Goal: Task Accomplishment & Management: Manage account settings

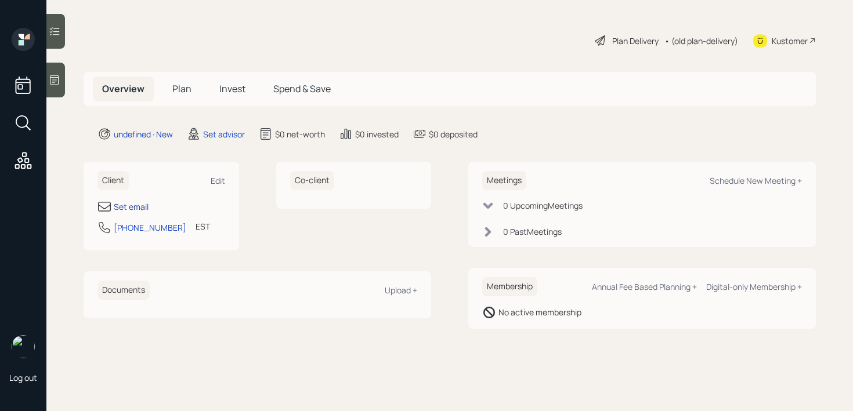
click at [129, 206] on div "Set email" at bounding box center [131, 207] width 35 height 12
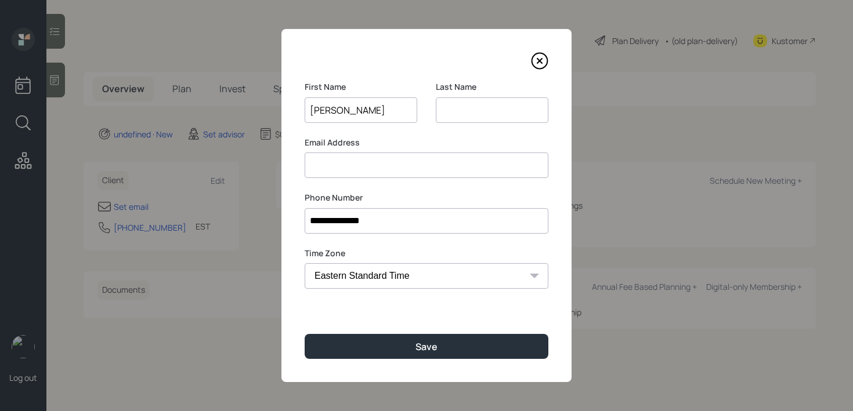
type input "[PERSON_NAME]"
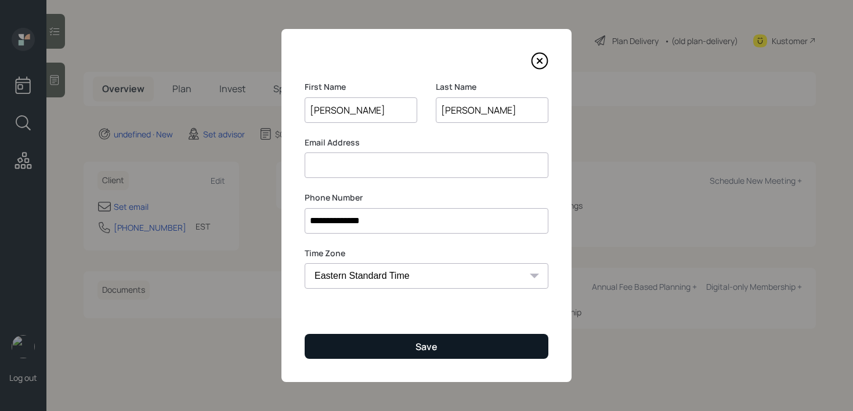
type input "[PERSON_NAME]"
click at [448, 347] on button "Save" at bounding box center [427, 346] width 244 height 25
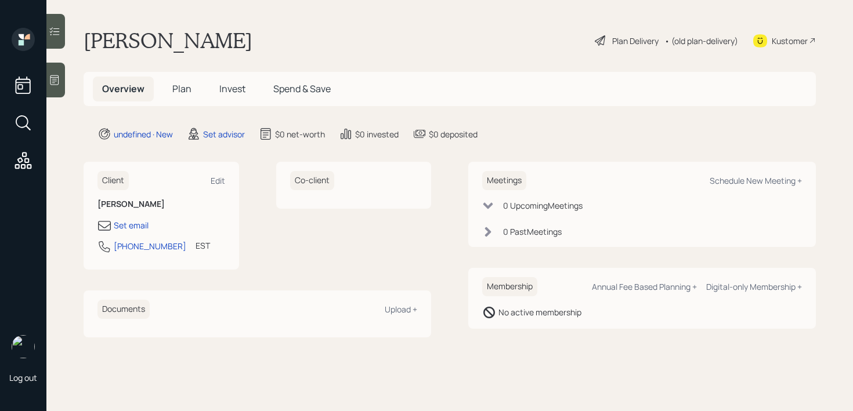
click at [56, 84] on icon at bounding box center [54, 80] width 9 height 10
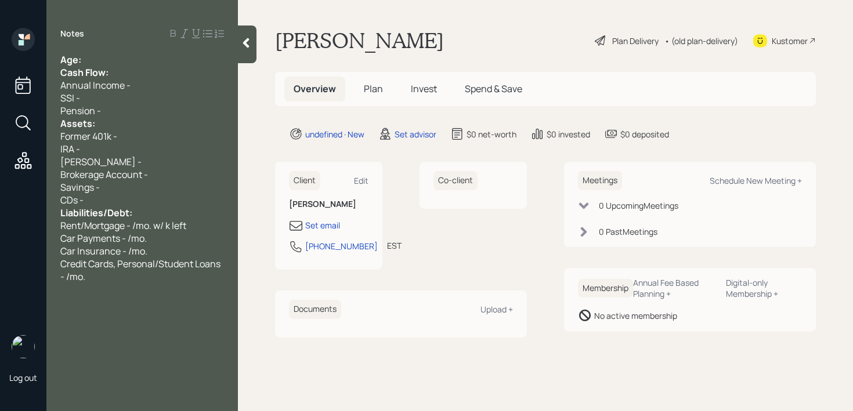
click at [120, 57] on div "Age:" at bounding box center [142, 59] width 164 height 13
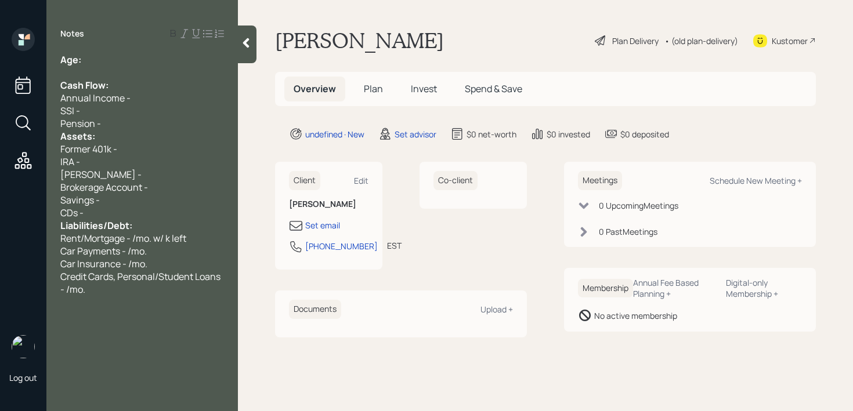
click at [109, 126] on div "Pension -" at bounding box center [142, 123] width 164 height 13
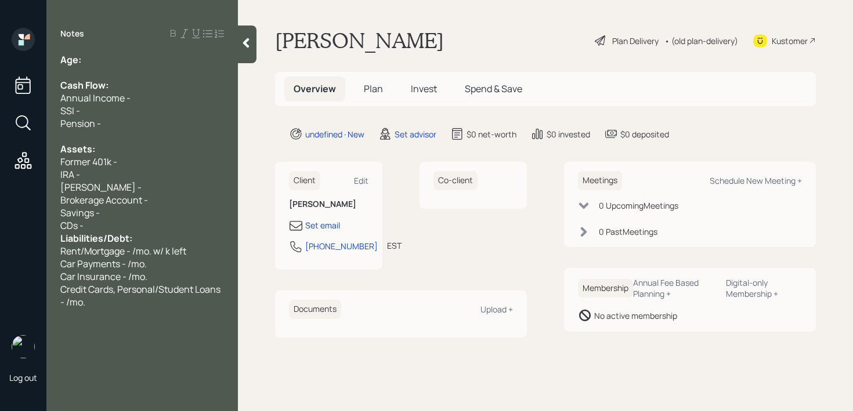
click at [112, 228] on div "CDs -" at bounding box center [142, 225] width 164 height 13
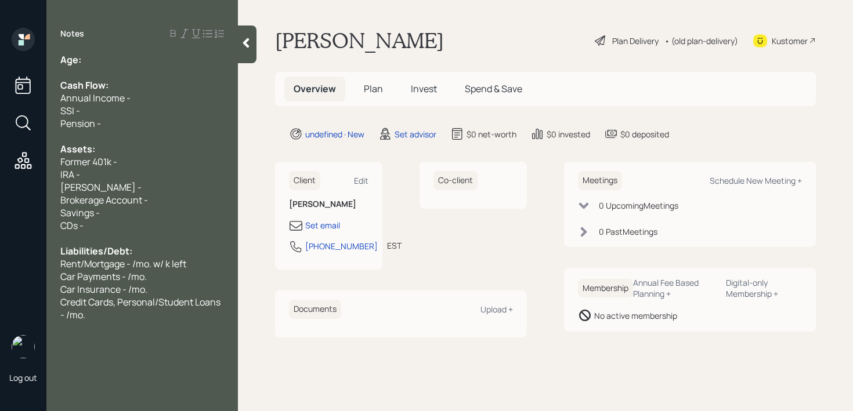
click at [165, 65] on div "Age:" at bounding box center [142, 59] width 164 height 13
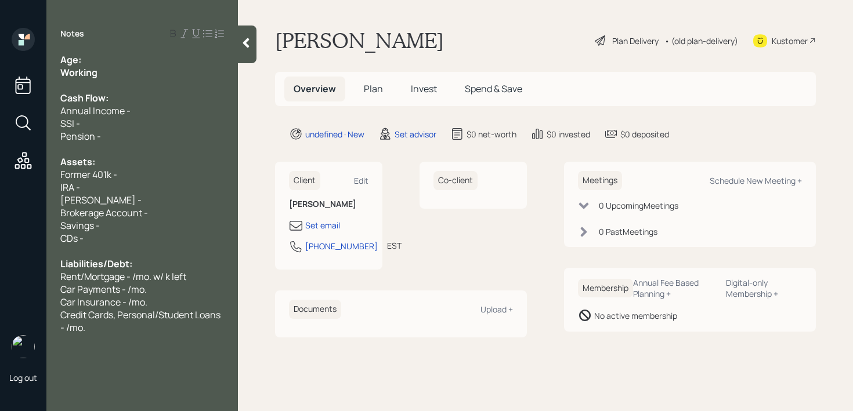
click at [154, 62] on div "Age:" at bounding box center [142, 59] width 164 height 13
drag, startPoint x: 120, startPoint y: 76, endPoint x: 18, endPoint y: 76, distance: 102.1
click at [18, 76] on div "Log out Notes Age: [DEMOGRAPHIC_DATA] Working Cash Flow: Annual Income - SSI - …" at bounding box center [426, 205] width 853 height 411
click at [110, 72] on div "Working" at bounding box center [142, 72] width 164 height 13
drag, startPoint x: 103, startPoint y: 63, endPoint x: 85, endPoint y: 63, distance: 18.0
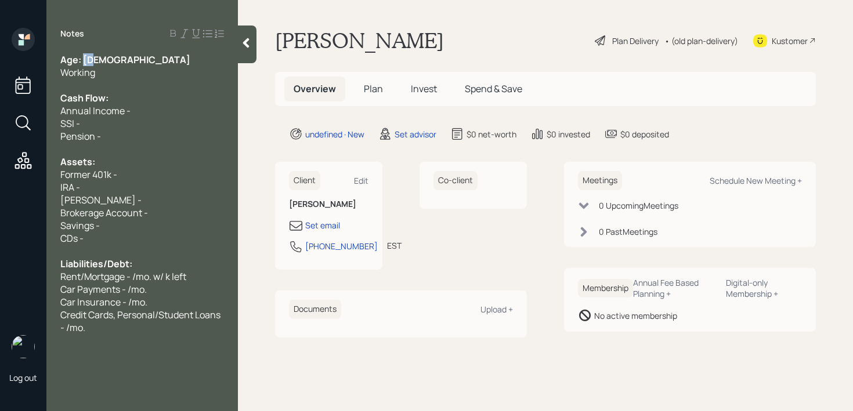
click at [85, 63] on div "Age: [DEMOGRAPHIC_DATA]" at bounding box center [142, 59] width 164 height 13
click at [112, 80] on div at bounding box center [142, 85] width 164 height 13
click at [116, 128] on div "SSI -" at bounding box center [142, 123] width 164 height 13
click at [136, 328] on div "Credit Cards, Personal/Student Loans - /mo." at bounding box center [142, 322] width 164 height 26
click at [87, 114] on span "Annual Income -" at bounding box center [95, 110] width 70 height 13
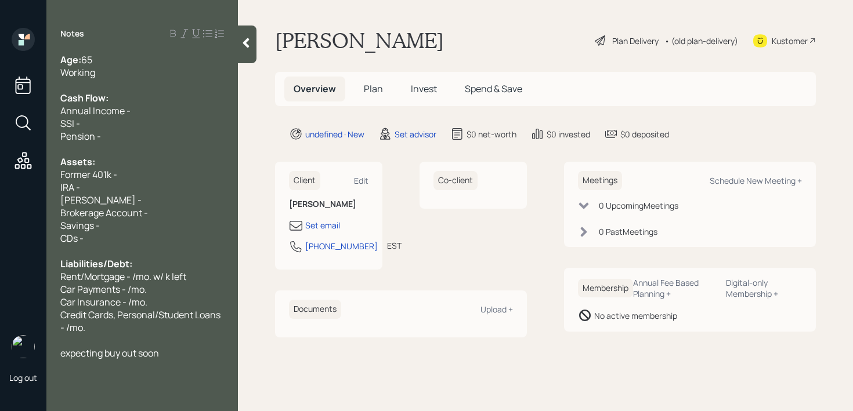
click at [87, 116] on span "Annual Income -" at bounding box center [95, 110] width 70 height 13
drag, startPoint x: 92, startPoint y: 175, endPoint x: 0, endPoint y: 175, distance: 92.2
click at [0, 175] on div "Log out Notes Age: [DEMOGRAPHIC_DATA] Working Cash Flow: Annual Income - SSI - …" at bounding box center [426, 205] width 853 height 411
click at [97, 168] on span "Former 401k -" at bounding box center [88, 174] width 57 height 13
click at [131, 178] on div "Former 401k -" at bounding box center [142, 174] width 164 height 13
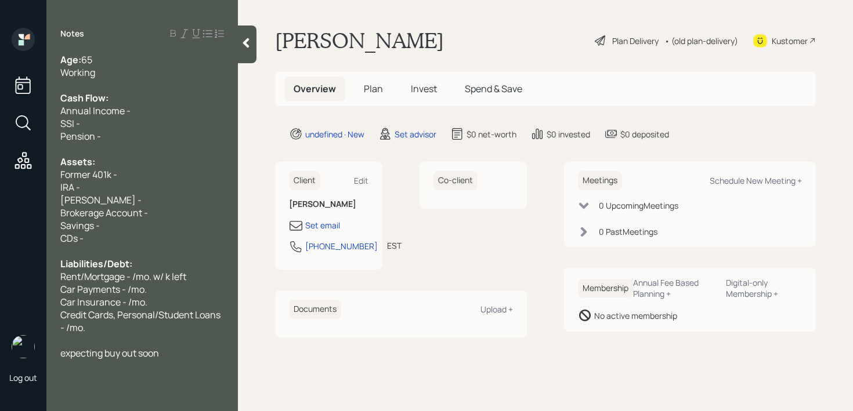
click at [129, 190] on div "IRA -" at bounding box center [142, 187] width 164 height 13
click at [117, 187] on div "IRA -" at bounding box center [142, 187] width 164 height 13
click at [127, 171] on div "Former 401k -" at bounding box center [142, 174] width 164 height 13
drag, startPoint x: 92, startPoint y: 173, endPoint x: 35, endPoint y: 173, distance: 56.3
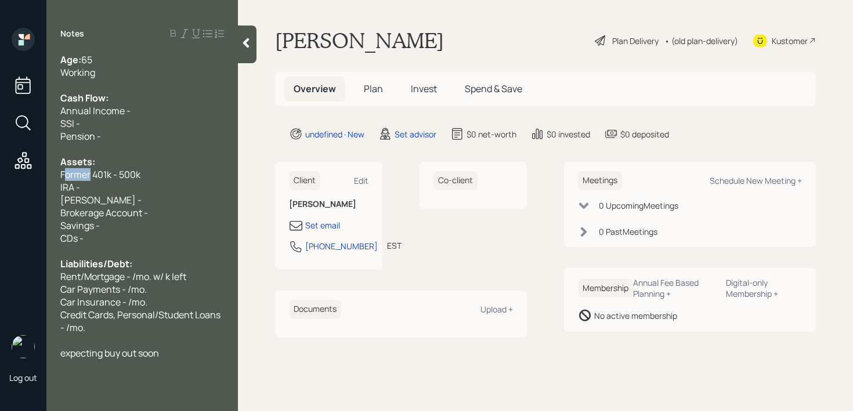
click at [35, 173] on div "Log out Notes Age: [DEMOGRAPHIC_DATA] Working Cash Flow: Annual Income - SSI - …" at bounding box center [426, 205] width 853 height 411
drag, startPoint x: 103, startPoint y: 201, endPoint x: 37, endPoint y: 180, distance: 69.2
click at [37, 180] on div "Log out Notes Age: [DEMOGRAPHIC_DATA] Working Cash Flow: Annual Income - SSI - …" at bounding box center [426, 205] width 853 height 411
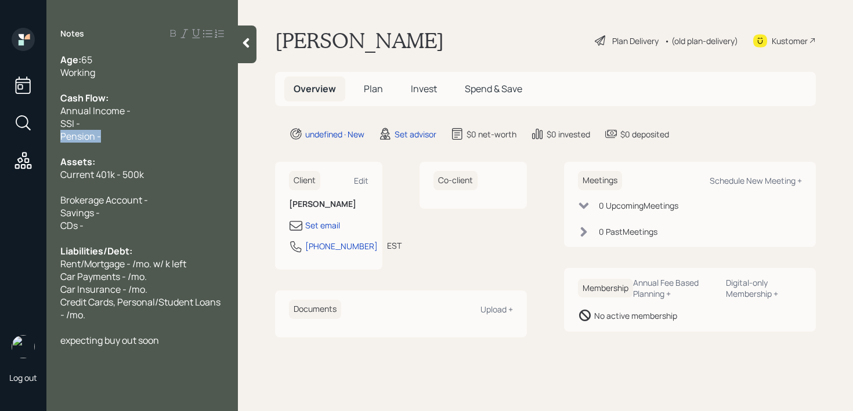
drag, startPoint x: 73, startPoint y: 139, endPoint x: 45, endPoint y: 139, distance: 28.4
click at [49, 139] on div "Age: [DEMOGRAPHIC_DATA] Working Cash Flow: Annual Income - SSI - Pension - Asse…" at bounding box center [141, 200] width 191 height 294
click at [179, 338] on div "expecting buy out soon" at bounding box center [142, 340] width 164 height 13
click at [169, 178] on div "Current 401k - 500k" at bounding box center [142, 174] width 164 height 13
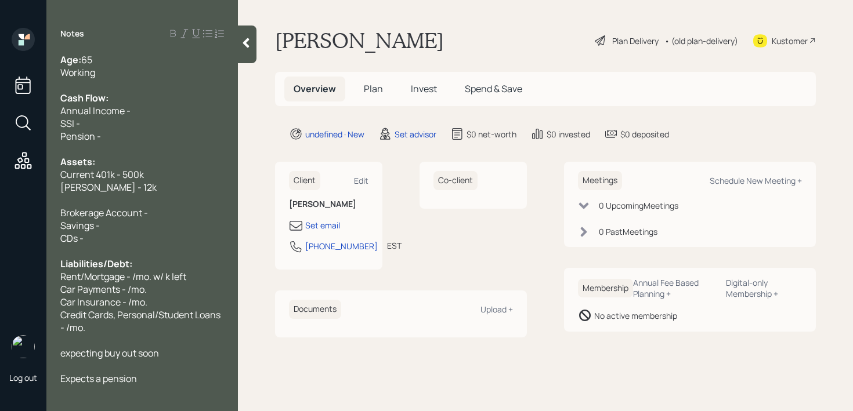
click at [141, 176] on span "Current 401k - 500k" at bounding box center [102, 174] width 84 height 13
click at [173, 207] on div "Brokerage Account -" at bounding box center [142, 213] width 164 height 13
click at [136, 177] on span "Current 401k - 588k" at bounding box center [101, 174] width 82 height 13
click at [126, 176] on span "Current 401k - 588k" at bounding box center [101, 174] width 82 height 13
drag, startPoint x: 123, startPoint y: 211, endPoint x: 0, endPoint y: 211, distance: 123.0
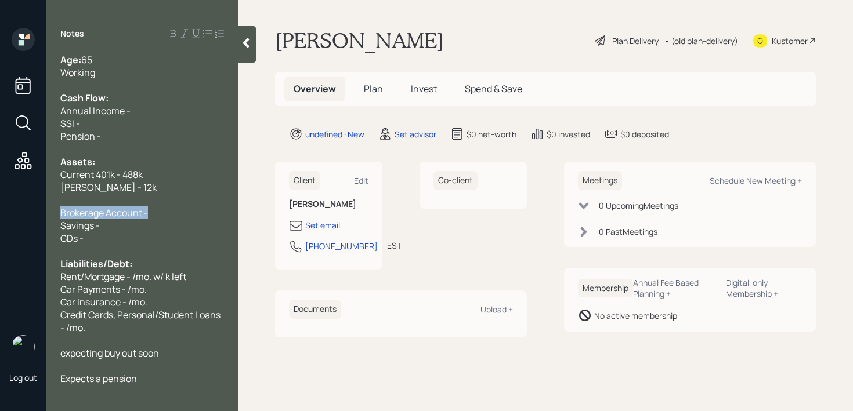
click at [0, 211] on div "Log out Notes Age: [DEMOGRAPHIC_DATA] Working Cash Flow: Annual Income - SSI - …" at bounding box center [426, 205] width 853 height 411
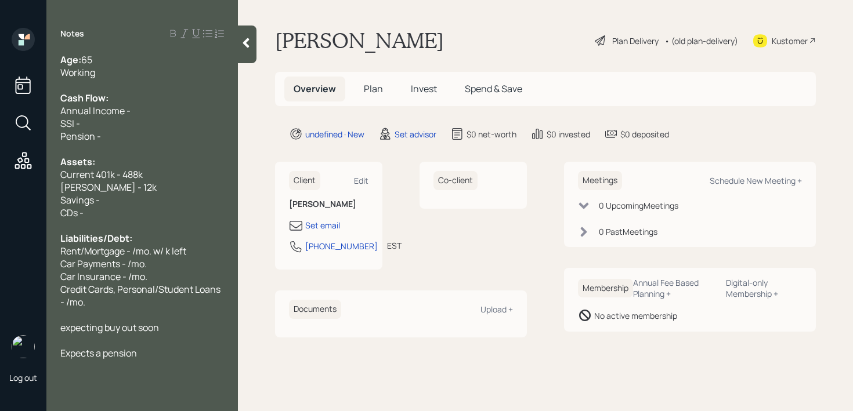
click at [124, 194] on div "Savings -" at bounding box center [142, 200] width 164 height 13
drag, startPoint x: 128, startPoint y: 218, endPoint x: 11, endPoint y: 218, distance: 117.2
click at [11, 218] on div "Log out Notes Age: [DEMOGRAPHIC_DATA] Working Cash Flow: Annual Income - SSI - …" at bounding box center [426, 205] width 853 height 411
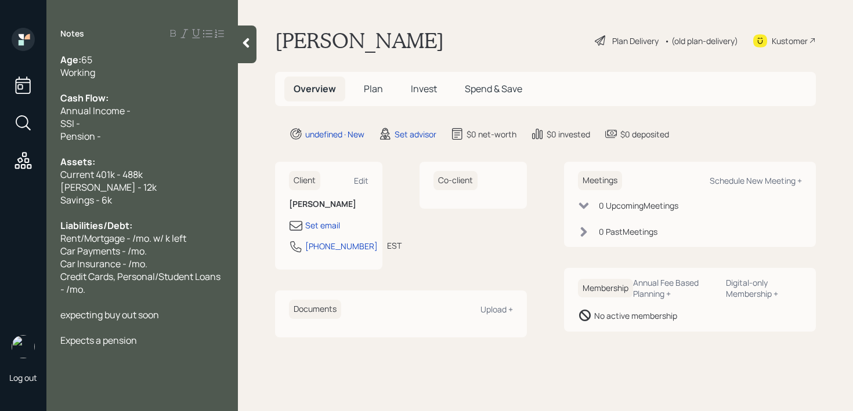
click at [165, 172] on div "Current 401k - 488k" at bounding box center [142, 174] width 164 height 13
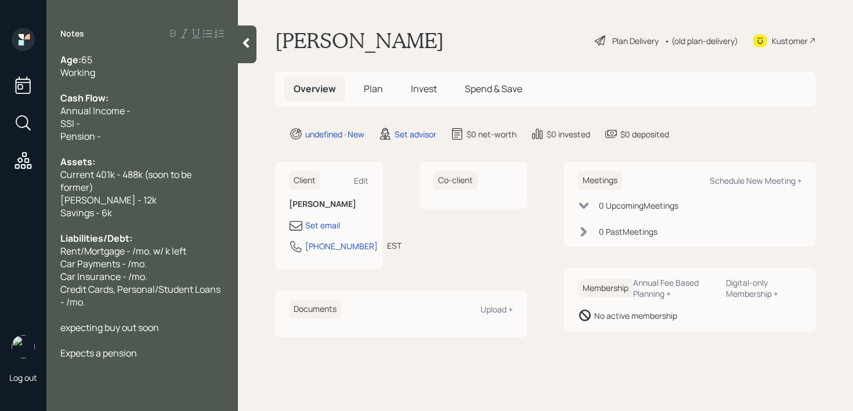
click at [190, 235] on div "Liabilities/Debt:" at bounding box center [142, 238] width 164 height 13
click at [159, 92] on div "Cash Flow:" at bounding box center [142, 98] width 164 height 13
click at [115, 236] on span "Liabilities/Debt:" at bounding box center [96, 238] width 72 height 13
click at [125, 244] on span "Liabilities/Debt:" at bounding box center [96, 238] width 72 height 13
drag, startPoint x: 130, startPoint y: 249, endPoint x: 45, endPoint y: 248, distance: 84.7
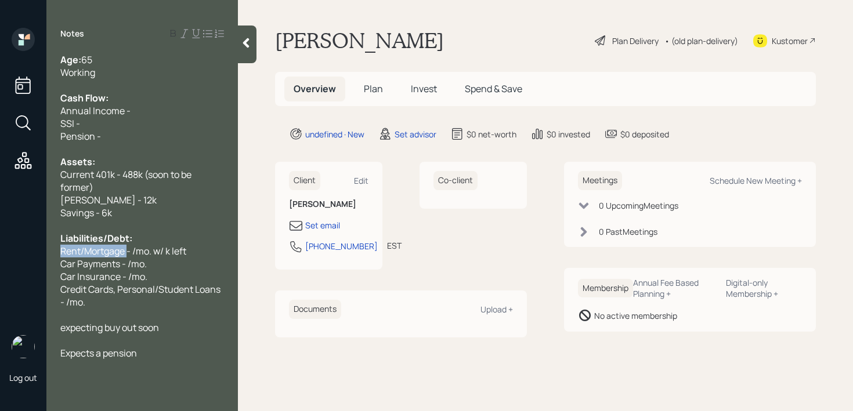
click at [45, 248] on div "Log out Notes Age: [DEMOGRAPHIC_DATA] Working Cash Flow: Annual Income - SSI - …" at bounding box center [426, 205] width 853 height 411
click at [103, 264] on span "Car Payments - /mo." at bounding box center [103, 264] width 86 height 13
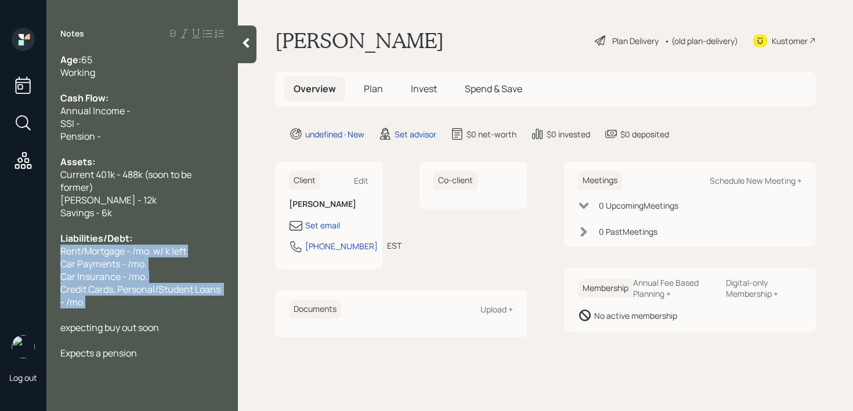
drag, startPoint x: 97, startPoint y: 300, endPoint x: 59, endPoint y: 255, distance: 59.3
click at [59, 255] on div "Age: [DEMOGRAPHIC_DATA] Working Cash Flow: Annual Income - SSI - Pension - Asse…" at bounding box center [141, 206] width 191 height 306
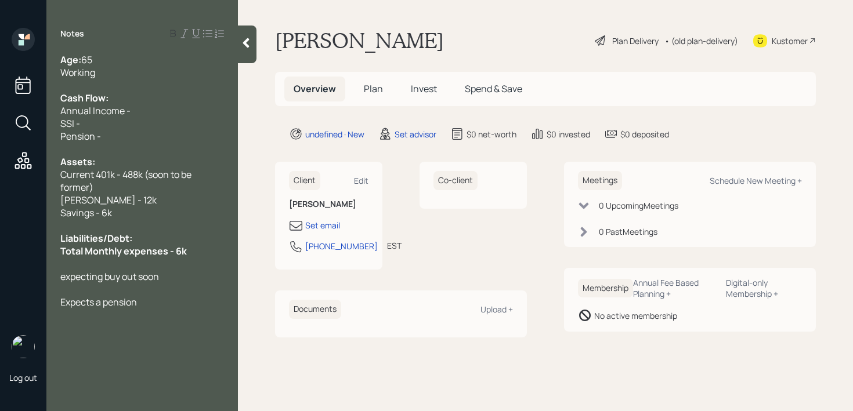
click at [122, 69] on div "Working" at bounding box center [142, 72] width 164 height 13
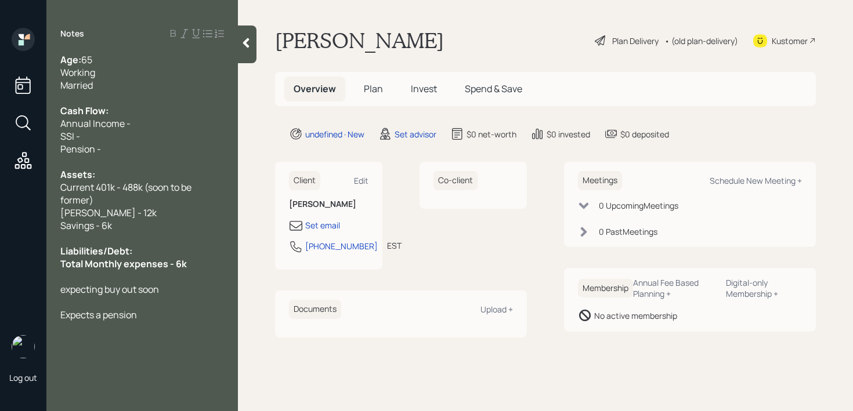
click at [163, 132] on div "SSI -" at bounding box center [142, 136] width 164 height 13
click at [127, 268] on span "Total Monthly expenses - 6k" at bounding box center [123, 264] width 126 height 13
drag, startPoint x: 182, startPoint y: 262, endPoint x: 0, endPoint y: 262, distance: 182.2
click at [0, 262] on div "Log out Notes Age: [DEMOGRAPHIC_DATA] Working Married Cash Flow: Annual Income …" at bounding box center [426, 205] width 853 height 411
click at [140, 132] on div "SSI -" at bounding box center [142, 136] width 164 height 13
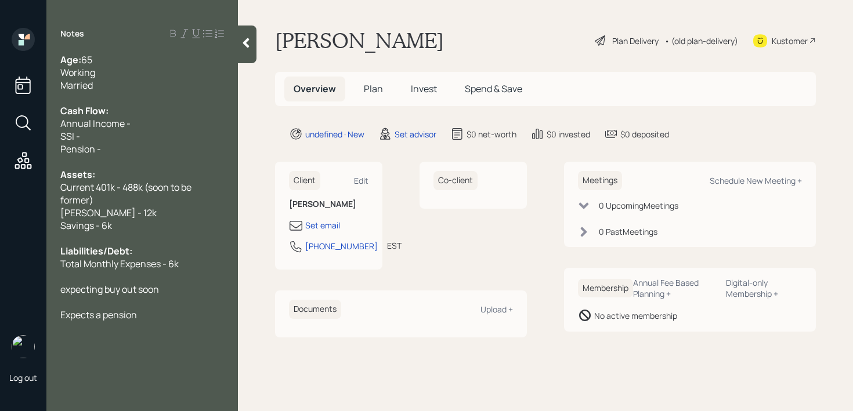
click at [92, 123] on span "Annual Income -" at bounding box center [95, 123] width 70 height 13
click at [182, 121] on div "Annual Household Income -" at bounding box center [142, 123] width 164 height 13
drag, startPoint x: 140, startPoint y: 154, endPoint x: 27, endPoint y: 136, distance: 115.0
click at [27, 136] on div "Log out Notes Age: [DEMOGRAPHIC_DATA] Working Married Cash Flow: Annual Househo…" at bounding box center [426, 205] width 853 height 411
click at [205, 122] on div "Annual Household Income -" at bounding box center [142, 123] width 164 height 13
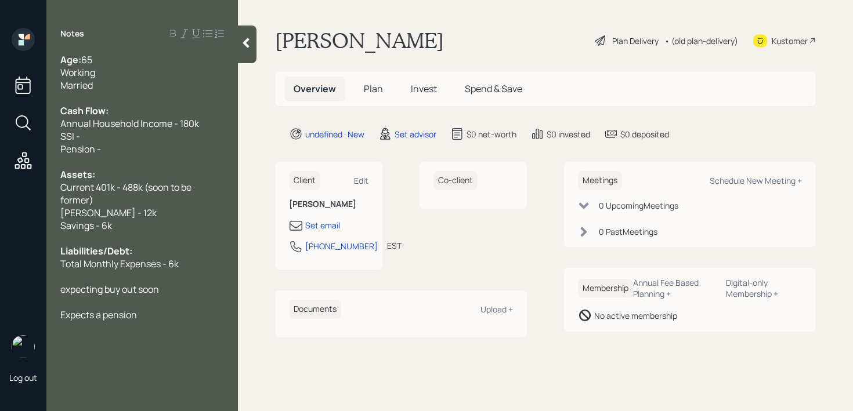
click at [130, 136] on div "SSI -" at bounding box center [142, 136] width 164 height 13
click at [130, 142] on div "SSI -" at bounding box center [142, 136] width 164 height 13
click at [160, 327] on div "Notes Age: [DEMOGRAPHIC_DATA] Working Married Cash Flow: Annual Household Incom…" at bounding box center [141, 213] width 191 height 370
click at [191, 259] on div "Total Monthly Expenses - 6k" at bounding box center [142, 264] width 164 height 13
click at [147, 150] on div "Pension -" at bounding box center [142, 149] width 164 height 13
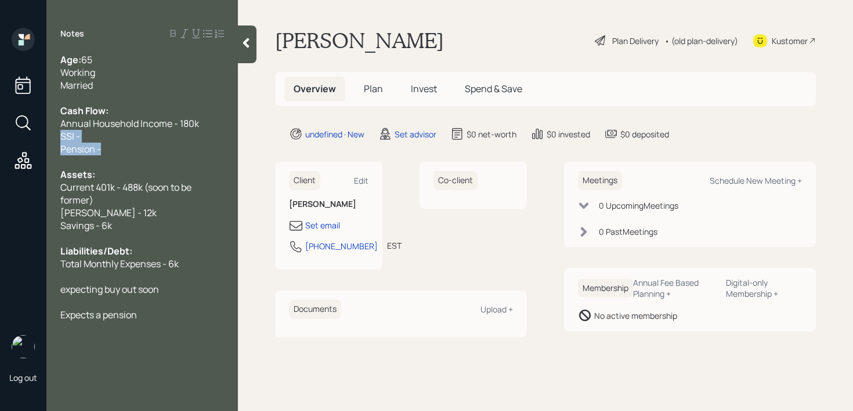
drag, startPoint x: 149, startPoint y: 143, endPoint x: 52, endPoint y: 141, distance: 96.9
click at [52, 141] on div "Age: [DEMOGRAPHIC_DATA] Working Married Cash Flow: Annual Household Income - 18…" at bounding box center [141, 187] width 191 height 268
drag, startPoint x: 110, startPoint y: 146, endPoint x: 54, endPoint y: 137, distance: 57.0
click at [54, 137] on div "Age: [DEMOGRAPHIC_DATA] Working Married Cash Flow: Annual Household Income - 18…" at bounding box center [141, 187] width 191 height 268
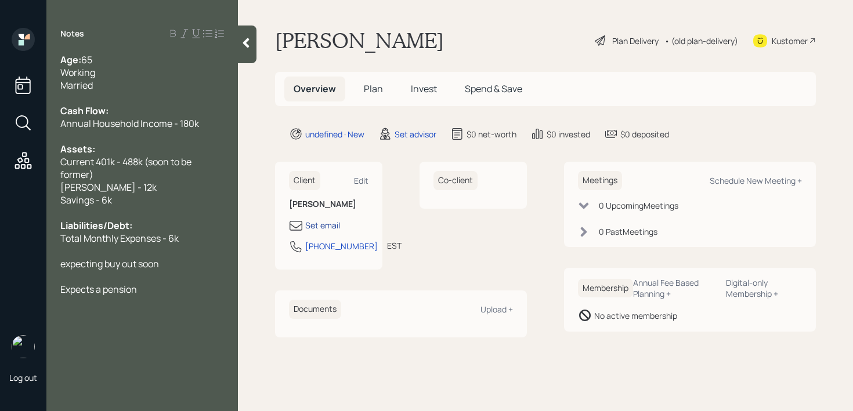
click at [320, 223] on div "Set email" at bounding box center [322, 225] width 35 height 12
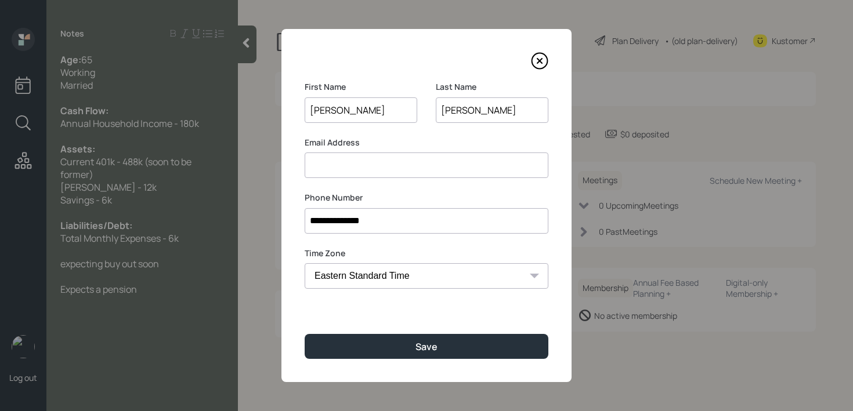
click at [396, 167] on input at bounding box center [427, 166] width 244 height 26
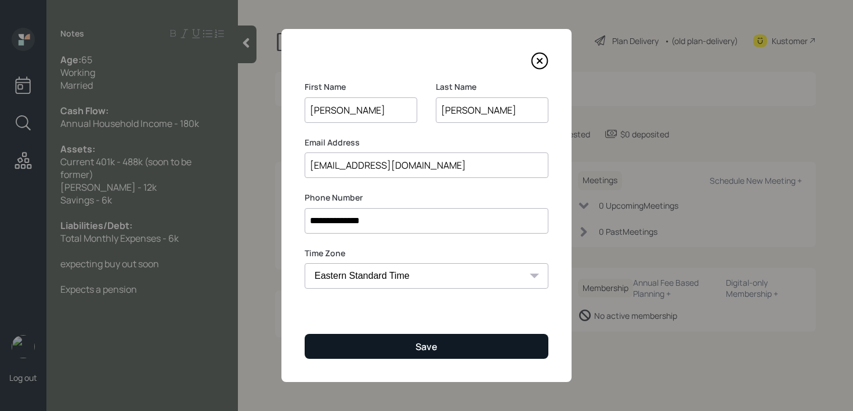
type input "[EMAIL_ADDRESS][DOMAIN_NAME]"
click at [407, 340] on button "Save" at bounding box center [427, 346] width 244 height 25
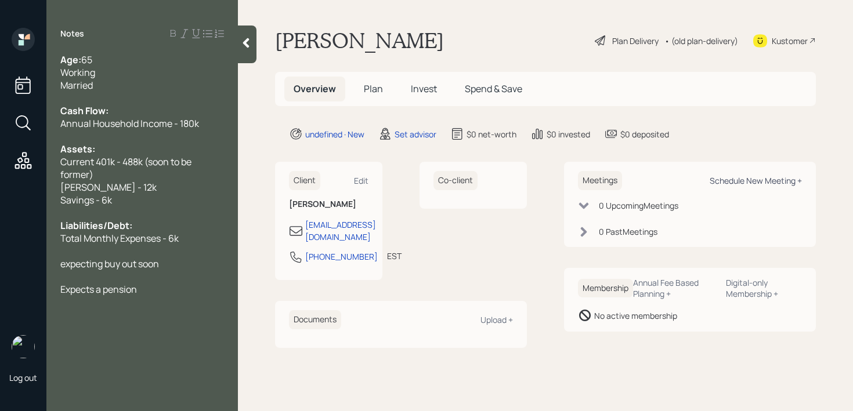
click at [752, 180] on div "Schedule New Meeting +" at bounding box center [756, 180] width 92 height 11
select select "round-[PERSON_NAME]"
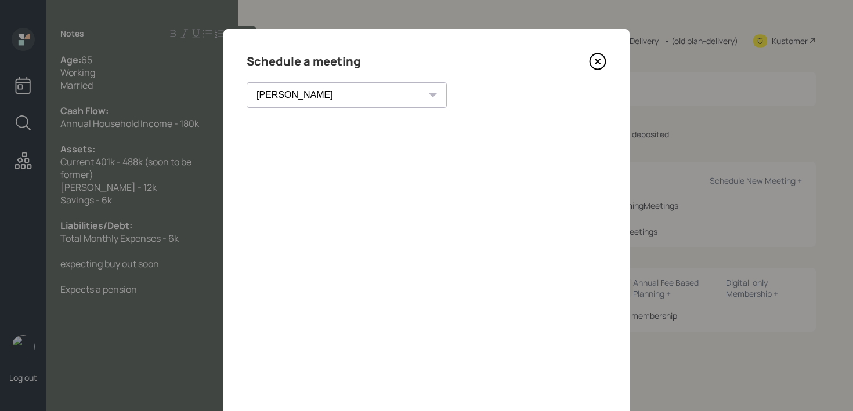
click at [595, 62] on icon at bounding box center [597, 61] width 17 height 17
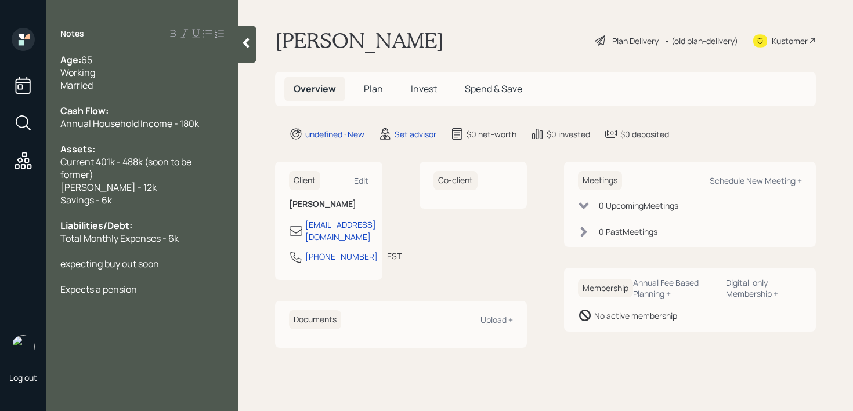
click at [149, 291] on div "Expects a pension" at bounding box center [142, 289] width 164 height 13
click at [194, 260] on div "expecting buy out soon" at bounding box center [142, 264] width 164 height 13
click at [205, 243] on div "Total Monthly Expenses - 6k" at bounding box center [142, 238] width 164 height 13
click at [166, 278] on div at bounding box center [142, 276] width 164 height 13
click at [104, 291] on span "expecting buy out of 55k" at bounding box center [111, 289] width 103 height 13
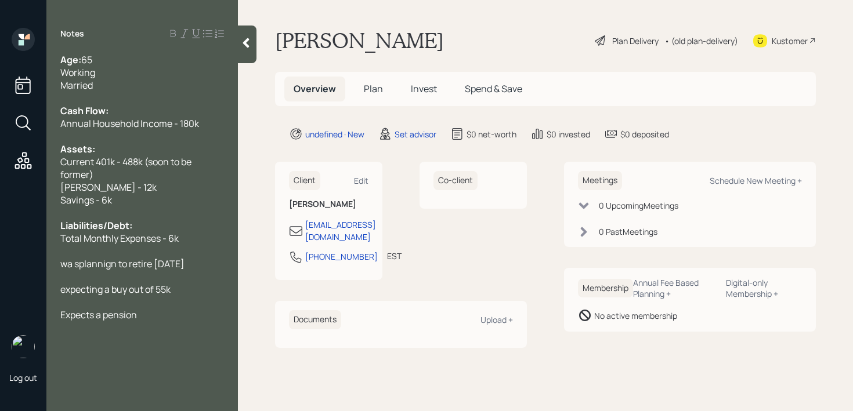
click at [173, 290] on div "expecting a buy out of 55k" at bounding box center [142, 289] width 164 height 13
click at [81, 263] on span "wa splannign to retire [DATE]" at bounding box center [122, 264] width 124 height 13
click at [115, 264] on span "Was plannign to retire [DATE]" at bounding box center [122, 264] width 125 height 13
drag, startPoint x: 202, startPoint y: 261, endPoint x: 0, endPoint y: 258, distance: 202.5
click at [0, 258] on div "Log out Notes Age: [DEMOGRAPHIC_DATA] Working Married Cash Flow: Annual Househo…" at bounding box center [426, 205] width 853 height 411
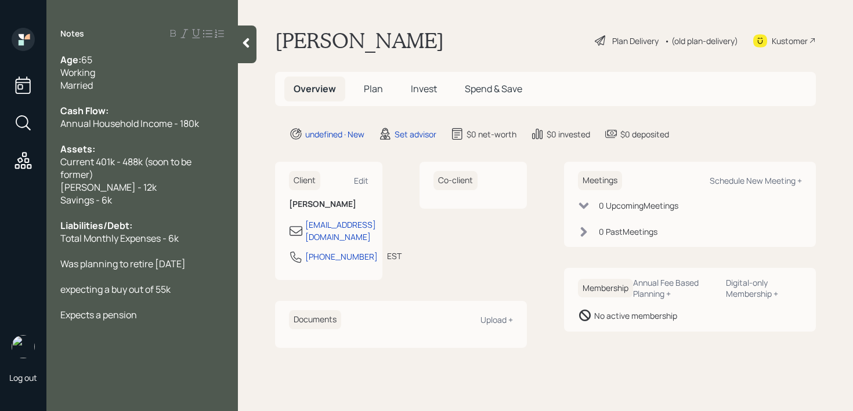
click at [164, 287] on span "expecting a buy out of 55k" at bounding box center [115, 289] width 110 height 13
click at [200, 287] on div "expecting a buy out of 55k" at bounding box center [142, 289] width 164 height 13
click at [189, 238] on div "Total Monthly Expenses - 6k" at bounding box center [142, 238] width 164 height 13
click at [171, 240] on span "Total Monthly Expenses - 6k" at bounding box center [119, 238] width 118 height 13
click at [189, 247] on div at bounding box center [142, 251] width 164 height 13
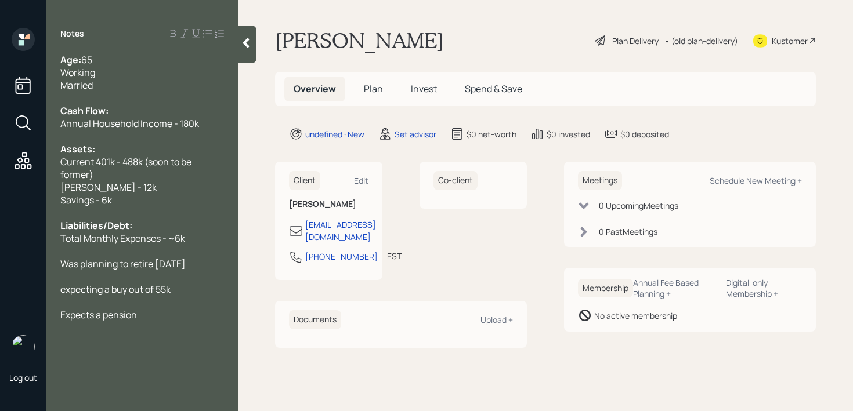
click at [206, 265] on div "Was planning to retire [DATE]" at bounding box center [142, 264] width 164 height 13
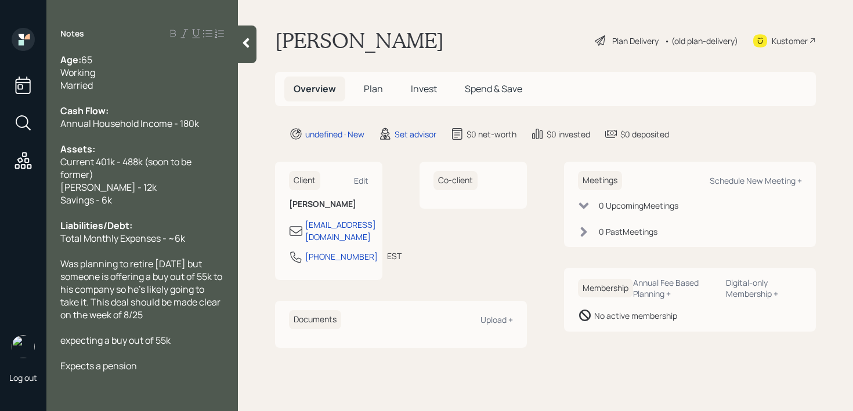
click at [95, 303] on span "Was planning to retire [DATE] but someone is offering a buy out of 55k to his c…" at bounding box center [142, 290] width 164 height 64
click at [146, 314] on div "Was planning to retire [DATE] but someone is offering a buy out of 55k to his c…" at bounding box center [142, 290] width 164 height 64
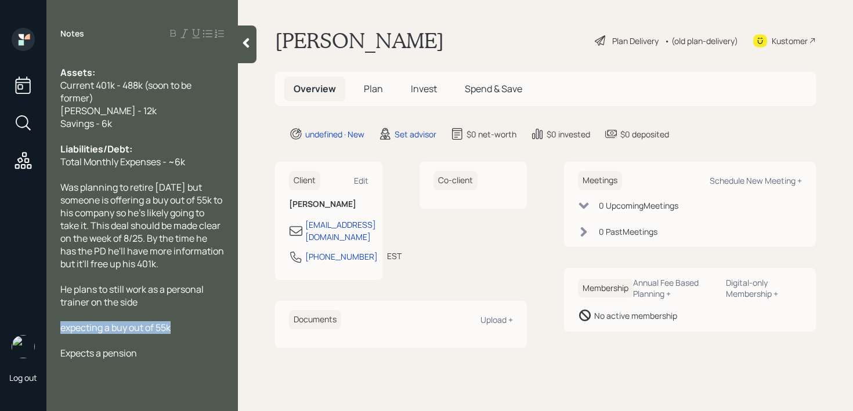
drag, startPoint x: 182, startPoint y: 328, endPoint x: 0, endPoint y: 328, distance: 182.2
click at [0, 328] on div "Log out Notes Age: [DEMOGRAPHIC_DATA] Working Married Cash Flow: Annual Househo…" at bounding box center [426, 205] width 853 height 411
copy span "expecting a buy out of 55k"
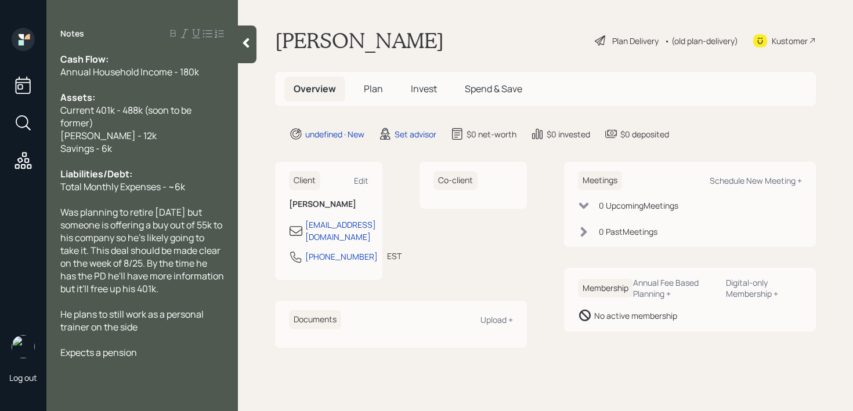
scroll to position [51, 0]
click at [146, 356] on div "Expects a pension" at bounding box center [142, 353] width 164 height 13
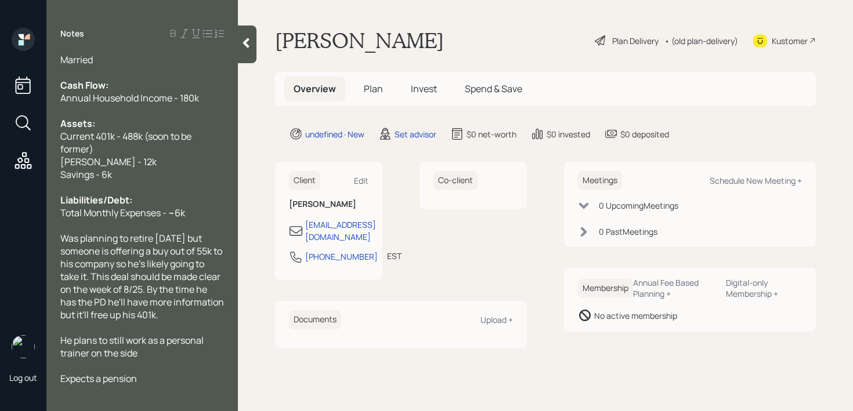
scroll to position [0, 0]
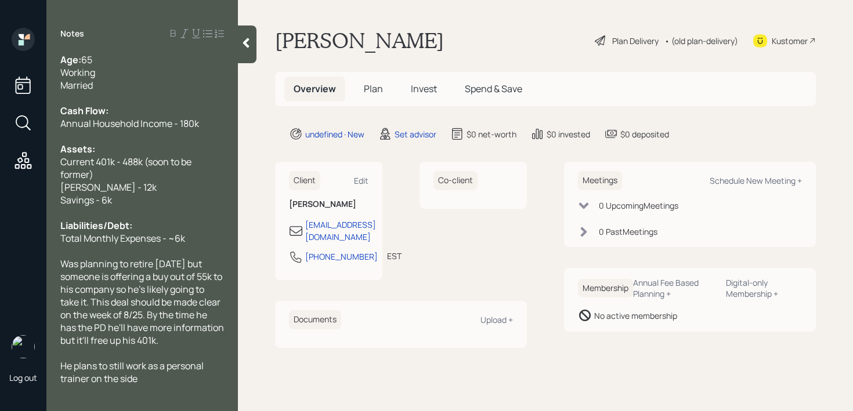
click at [178, 343] on div "Was planning to retire [DATE] but someone is offering a buy out of 55k to his c…" at bounding box center [142, 302] width 164 height 89
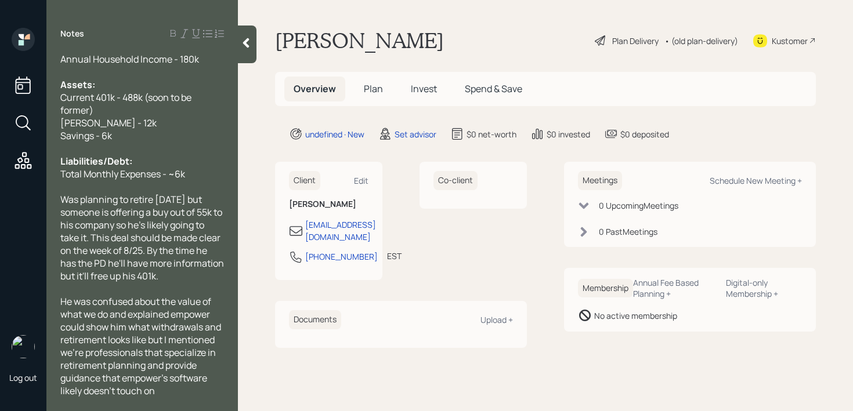
scroll to position [166, 0]
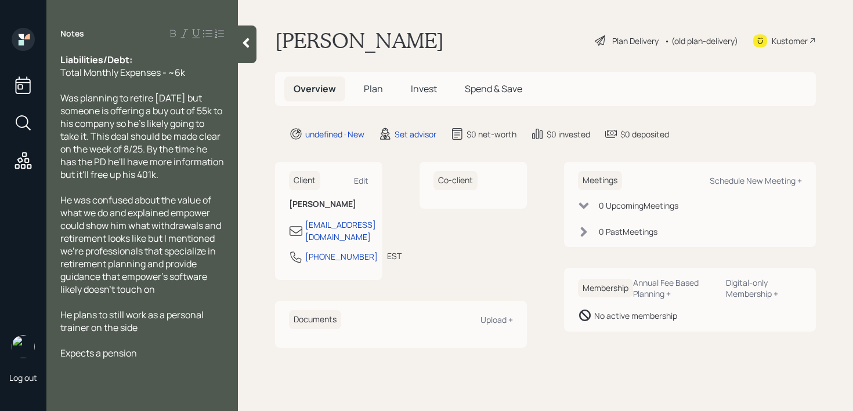
click at [146, 325] on div "He plans to still work as a personal trainer on the side" at bounding box center [142, 322] width 164 height 26
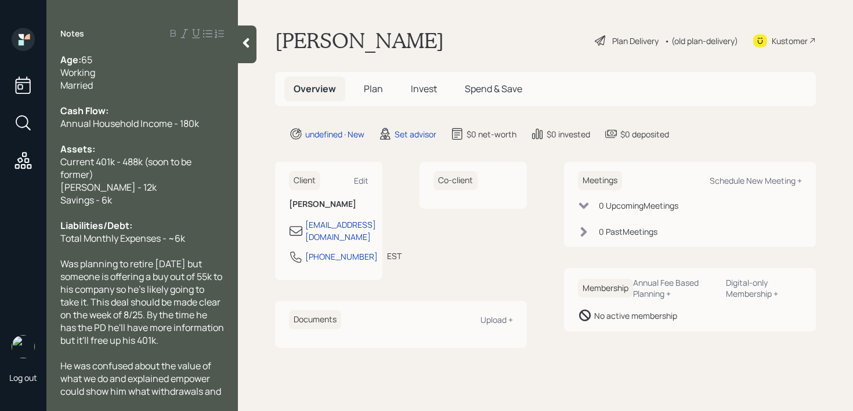
click at [161, 79] on div "Married" at bounding box center [142, 85] width 164 height 13
click at [162, 72] on div "Working" at bounding box center [142, 72] width 164 height 13
click at [160, 261] on span "Was planning to retire [DATE] but someone is offering a buy out of 55k to his c…" at bounding box center [142, 302] width 165 height 89
click at [247, 53] on div at bounding box center [247, 45] width 19 height 38
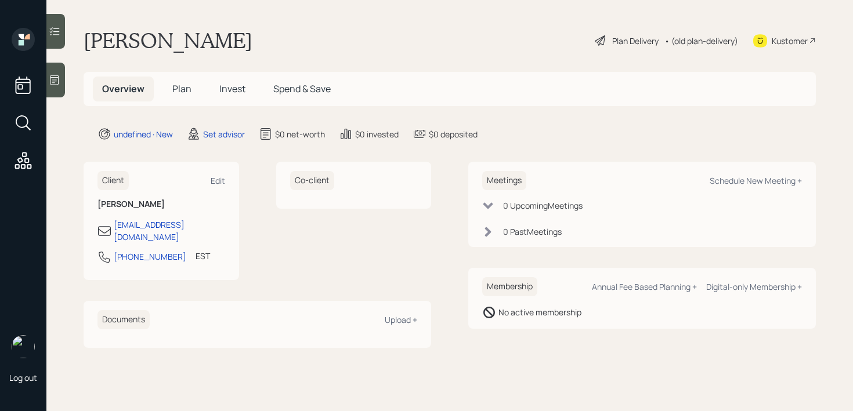
click at [341, 25] on main "[PERSON_NAME] Plan Delivery • (old plan-delivery) Kustomer Overview Plan Invest…" at bounding box center [449, 205] width 806 height 411
